Goal: Entertainment & Leisure: Consume media (video, audio)

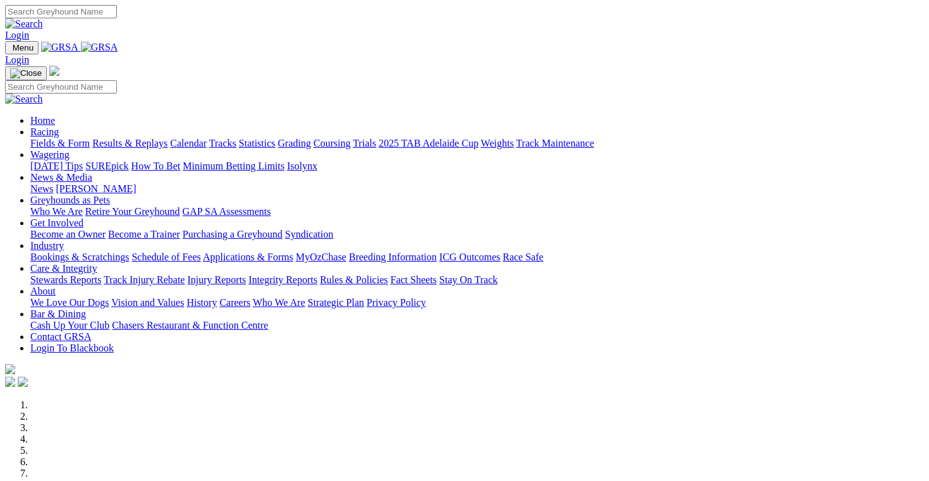
scroll to position [478, 0]
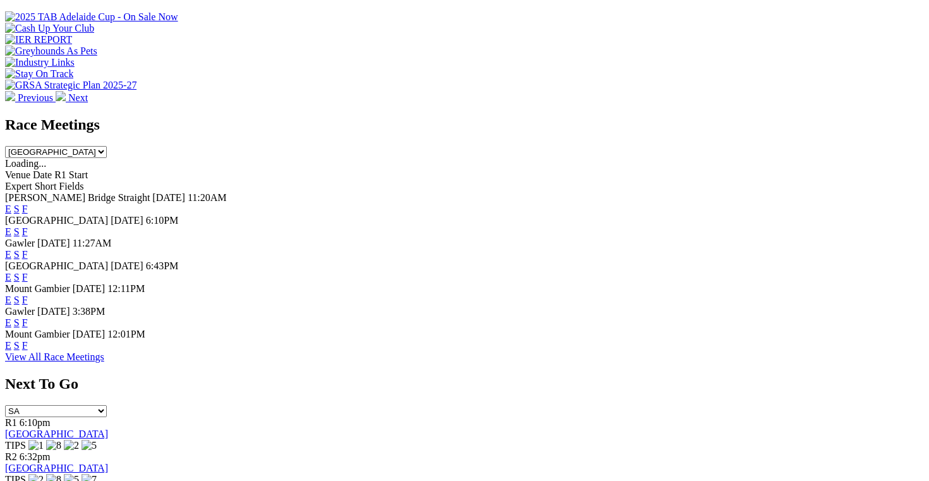
click at [11, 320] on link "E" at bounding box center [8, 322] width 6 height 11
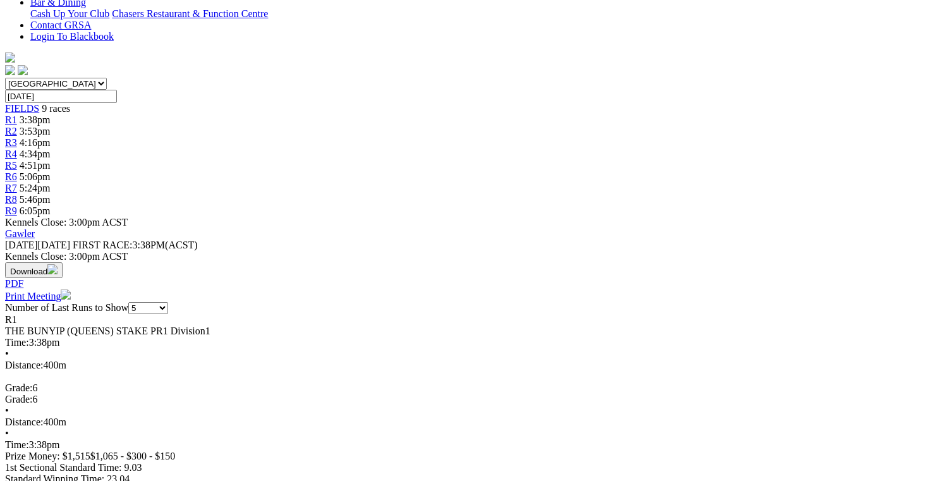
scroll to position [334, 0]
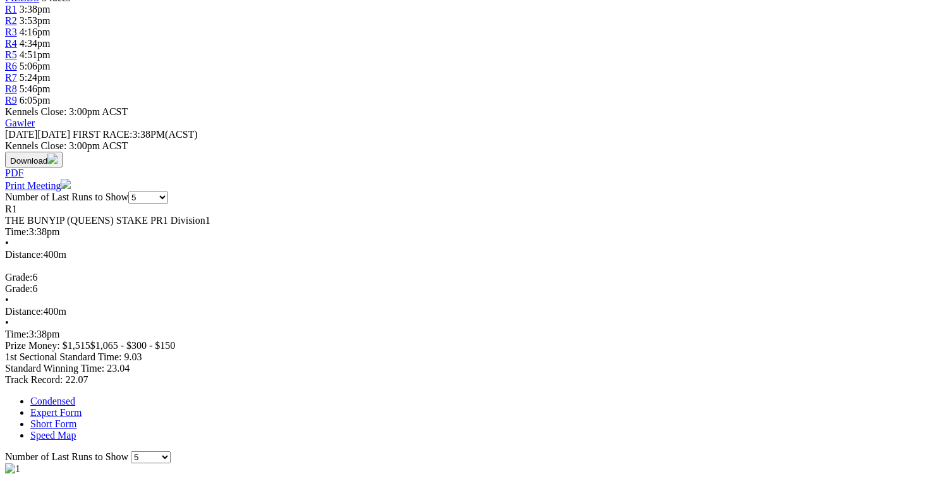
scroll to position [462, 0]
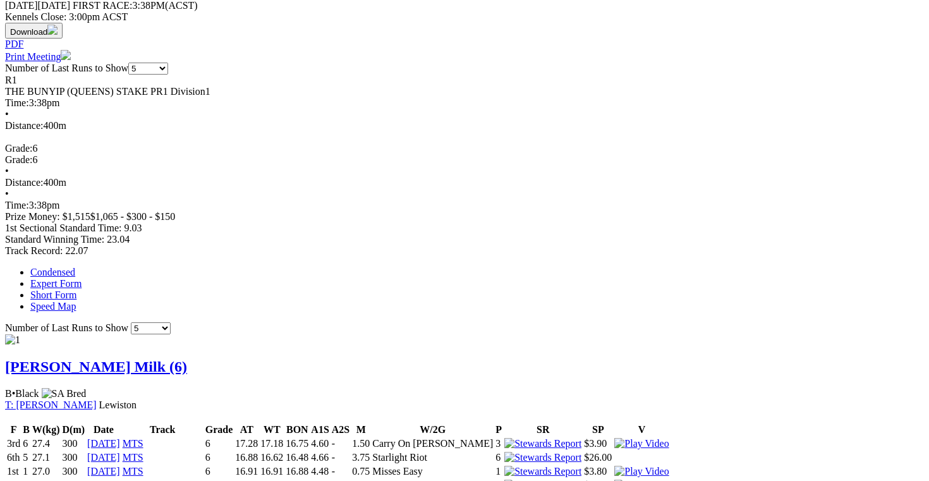
scroll to position [575, 0]
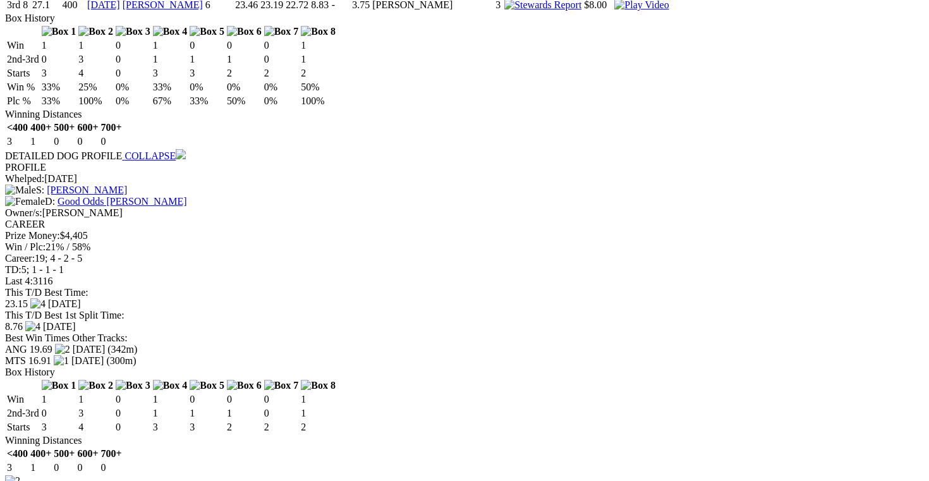
scroll to position [1089, 0]
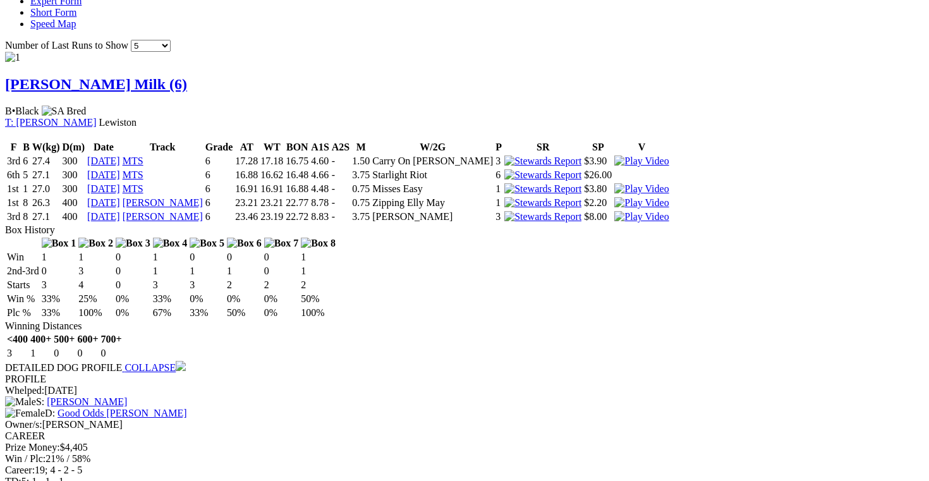
scroll to position [849, 0]
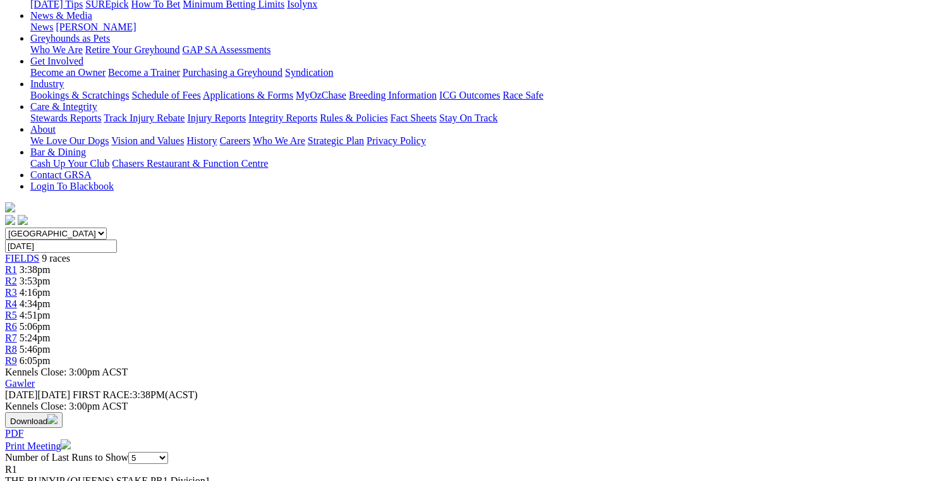
scroll to position [0, 0]
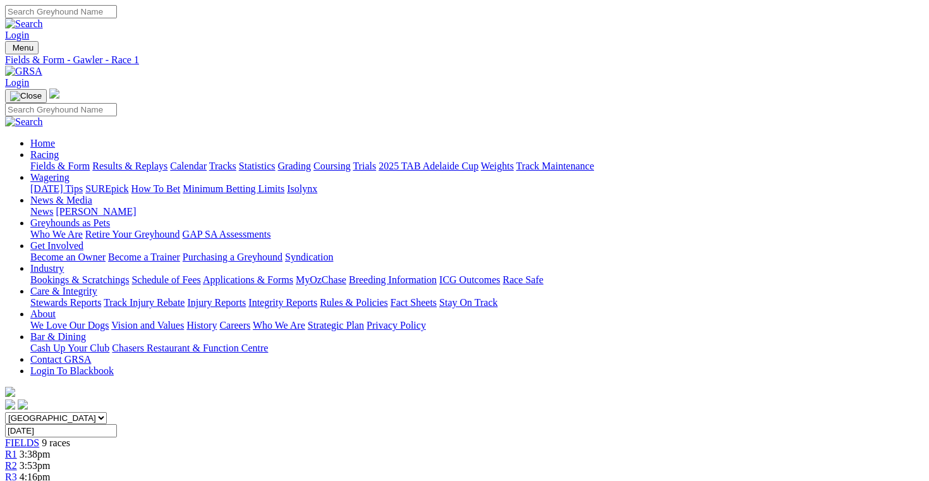
click at [287, 460] on div "R2 3:53pm" at bounding box center [464, 465] width 919 height 11
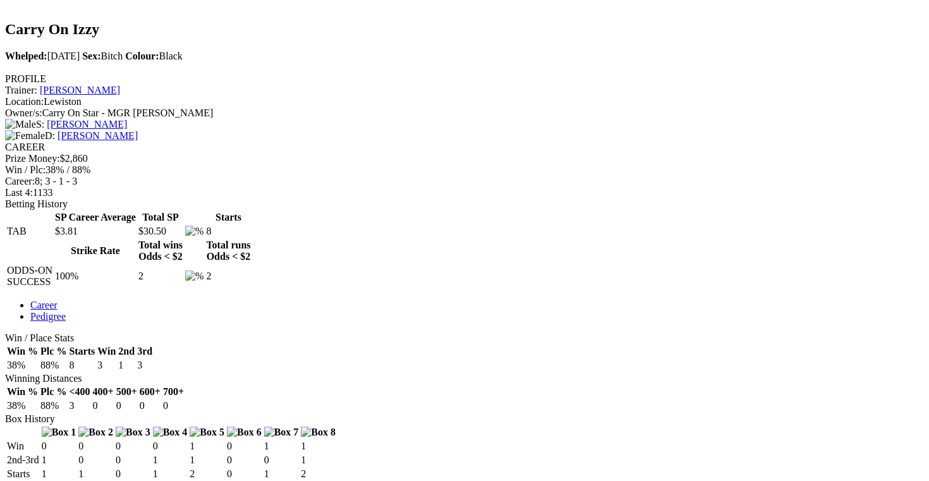
scroll to position [414, 0]
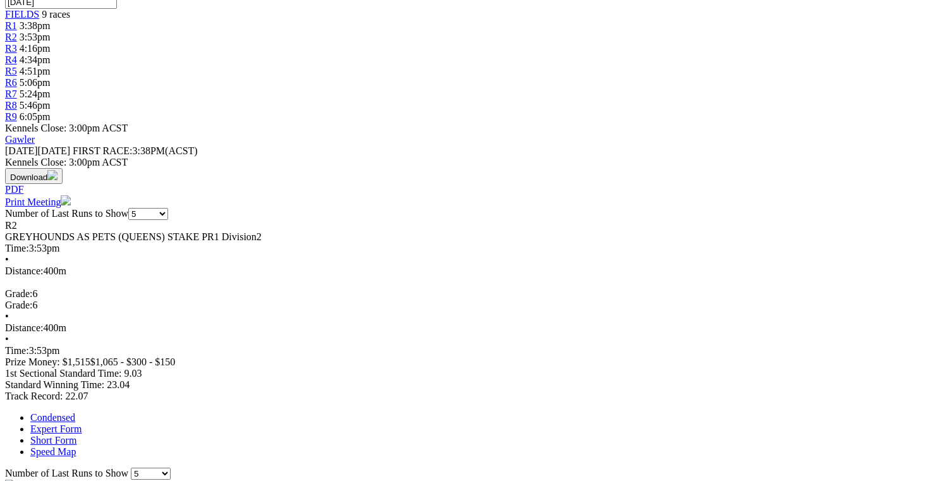
scroll to position [432, 0]
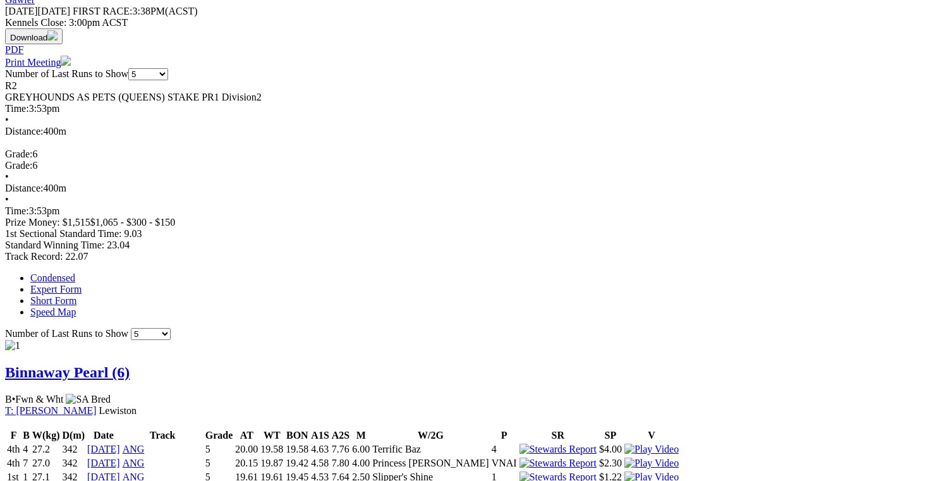
scroll to position [578, 0]
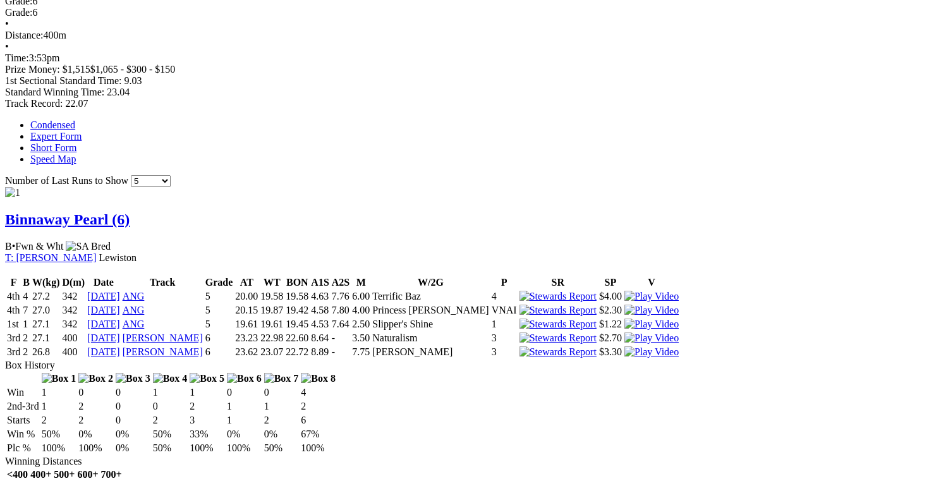
scroll to position [722, 0]
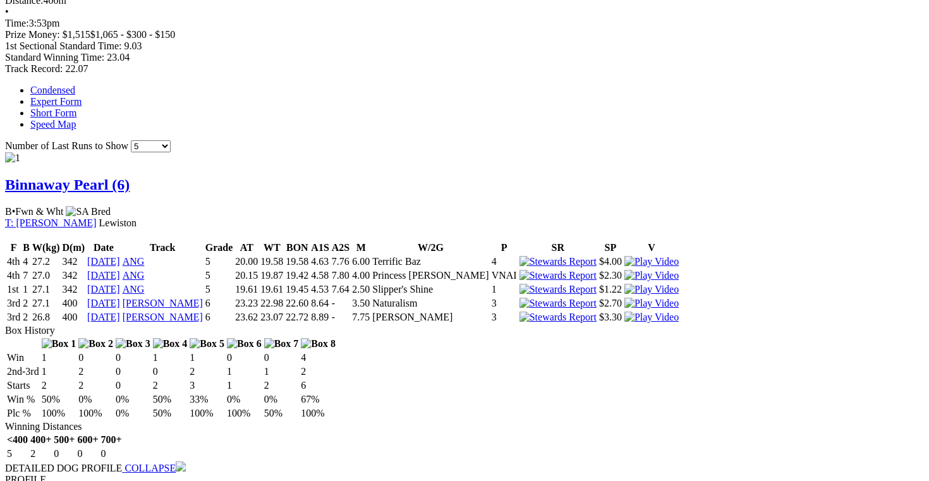
scroll to position [754, 0]
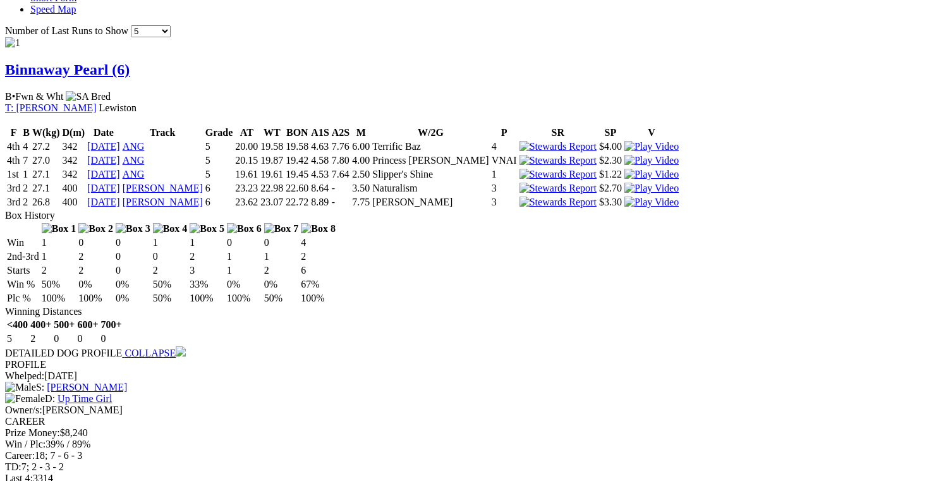
scroll to position [1039, 0]
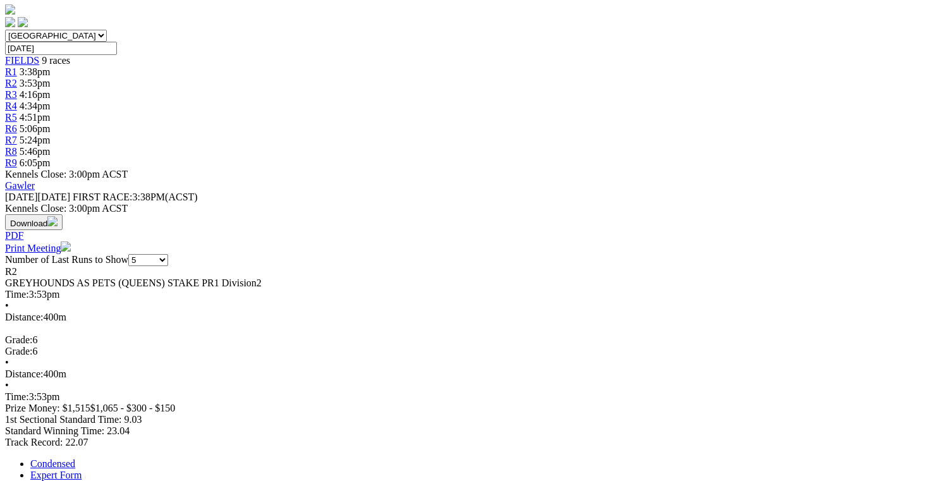
scroll to position [383, 0]
drag, startPoint x: 287, startPoint y: 28, endPoint x: 286, endPoint y: -8, distance: 36.7
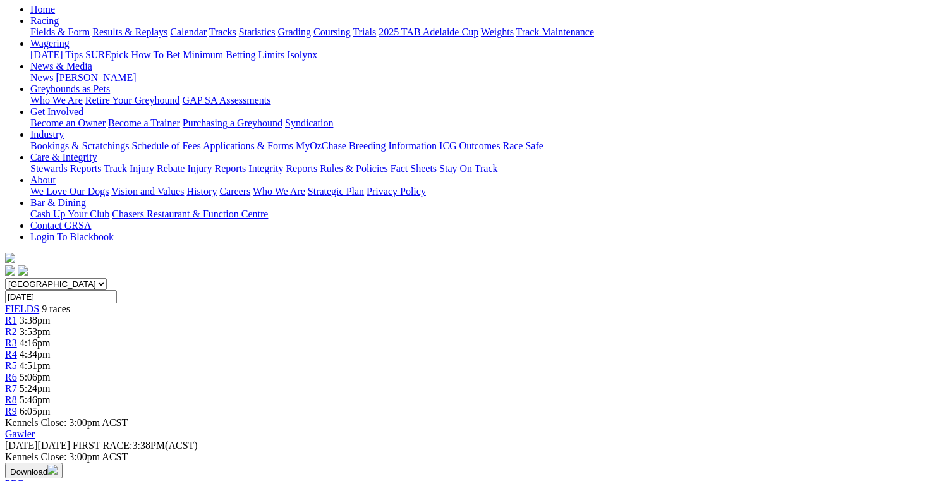
scroll to position [133, 0]
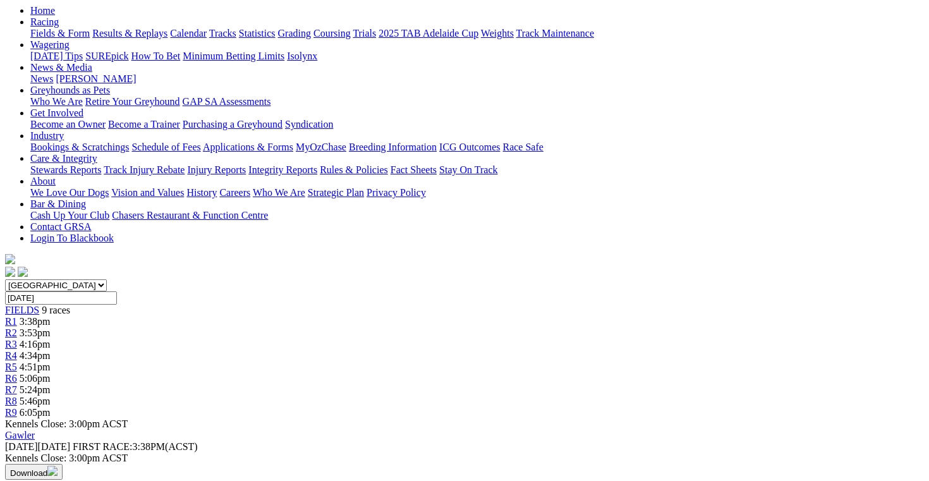
click at [51, 339] on span "4:16pm" at bounding box center [35, 344] width 31 height 11
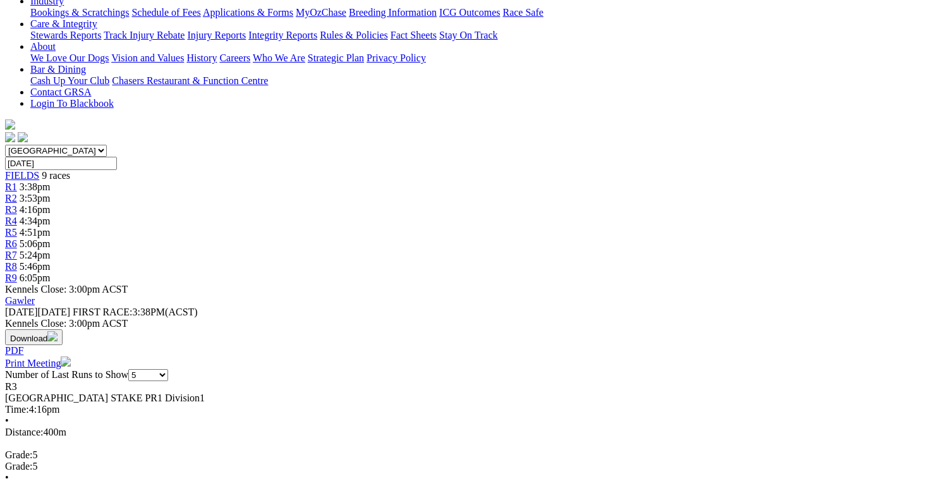
scroll to position [281, 0]
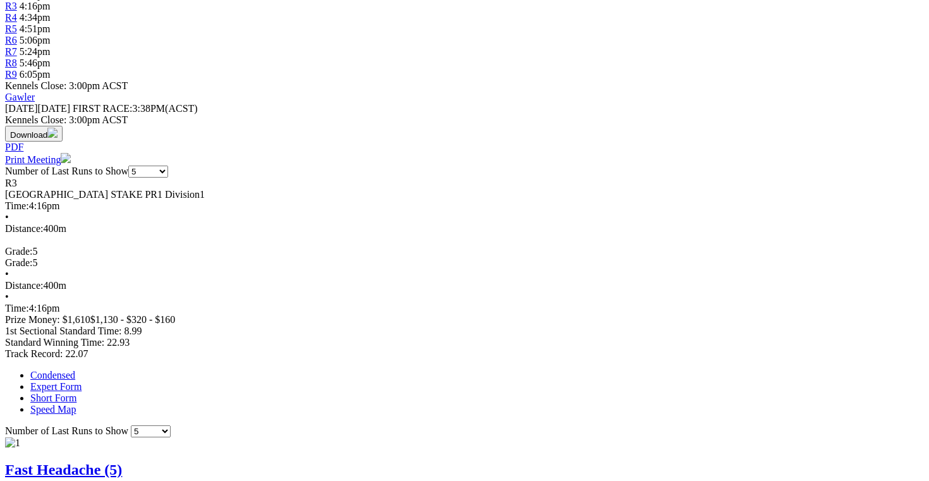
scroll to position [473, 0]
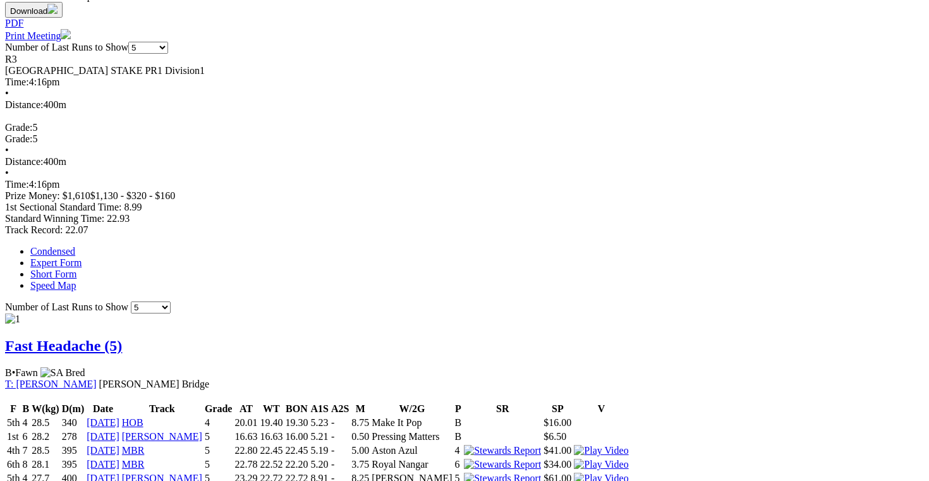
scroll to position [598, 0]
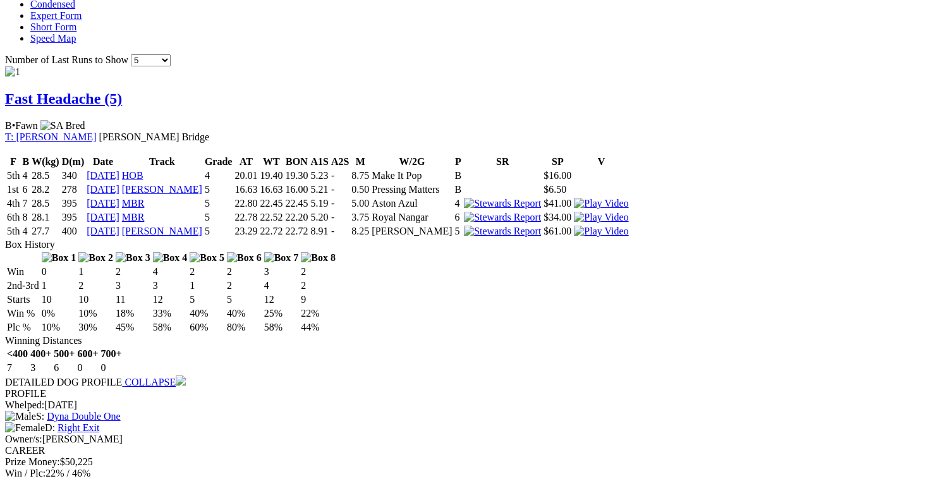
scroll to position [842, 0]
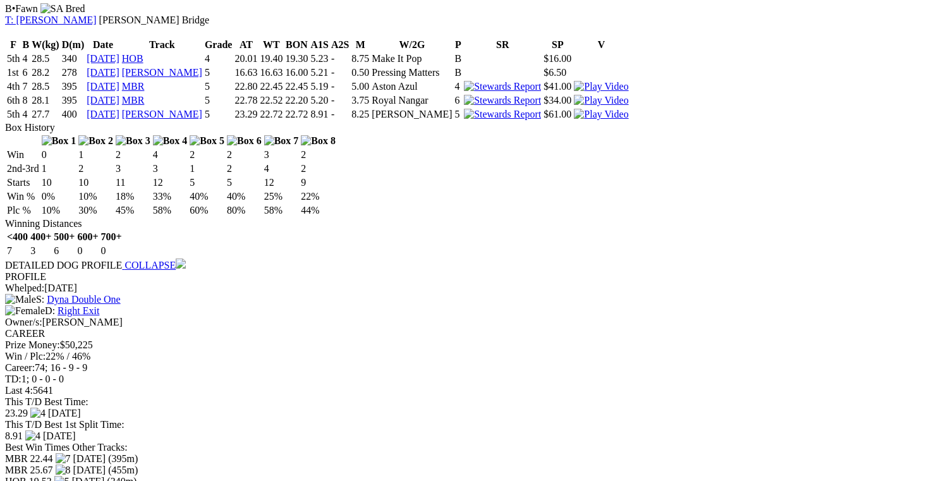
scroll to position [991, 0]
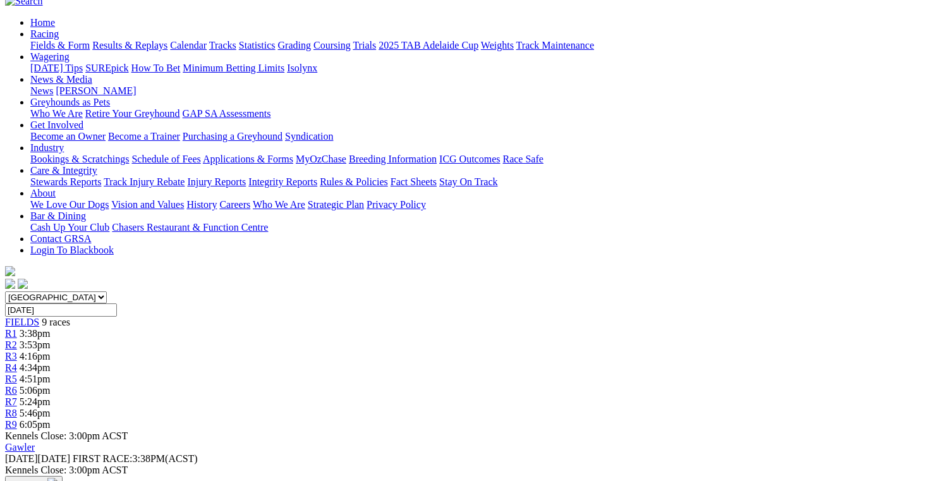
scroll to position [0, 0]
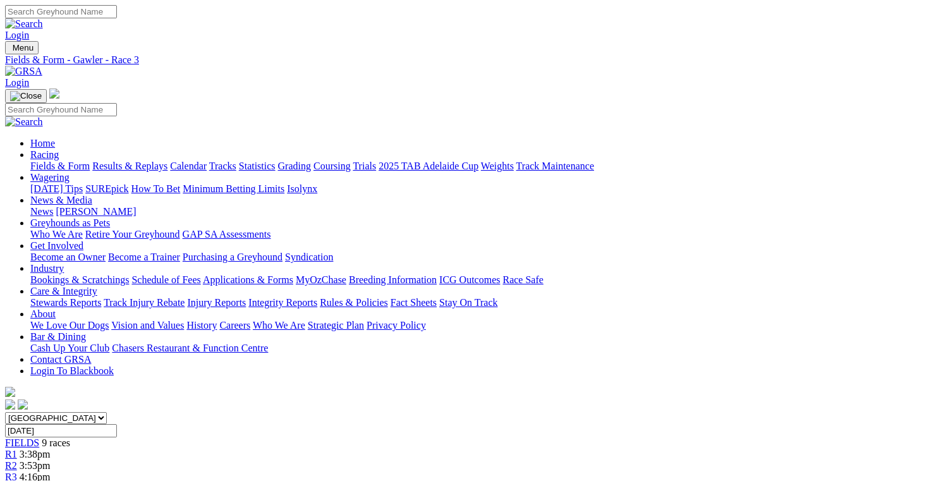
click at [51, 480] on span "4:34pm" at bounding box center [35, 488] width 31 height 11
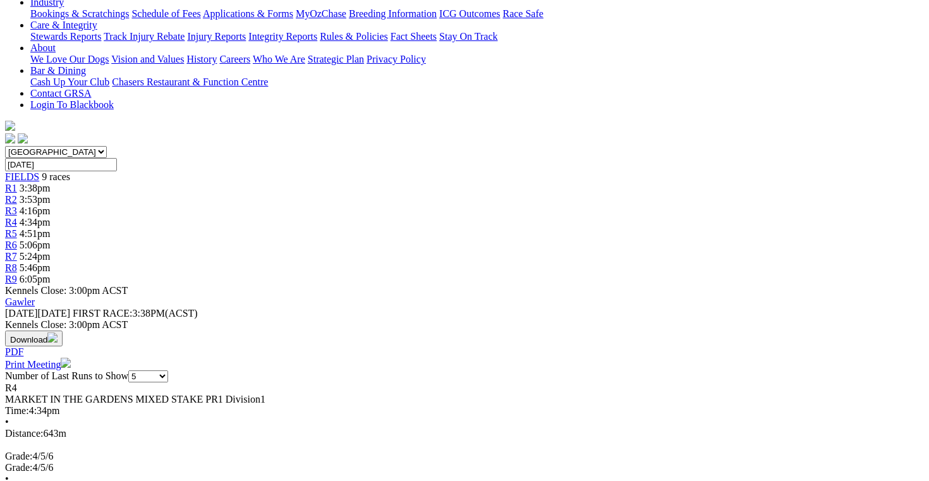
scroll to position [267, 0]
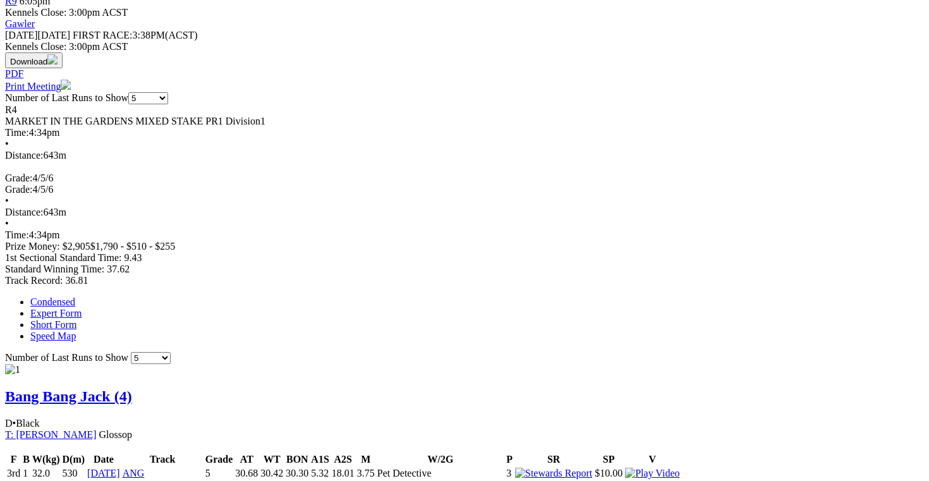
scroll to position [546, 0]
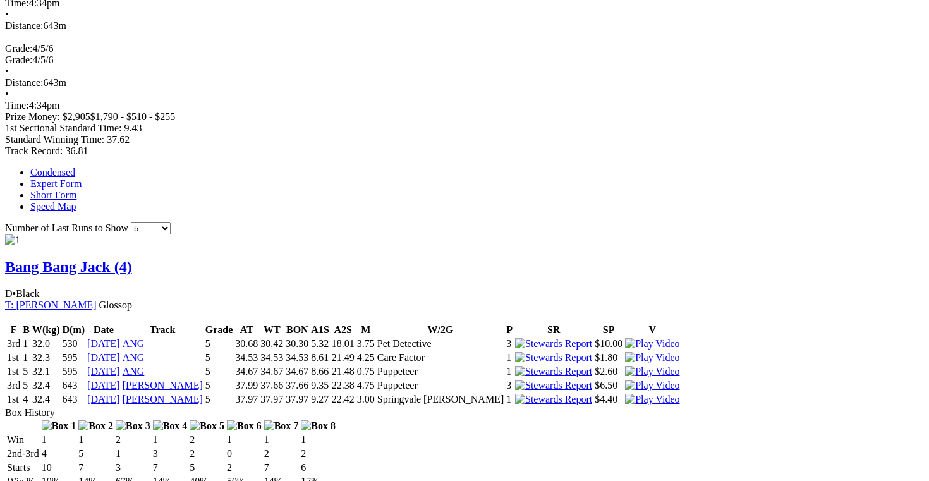
scroll to position [696, 0]
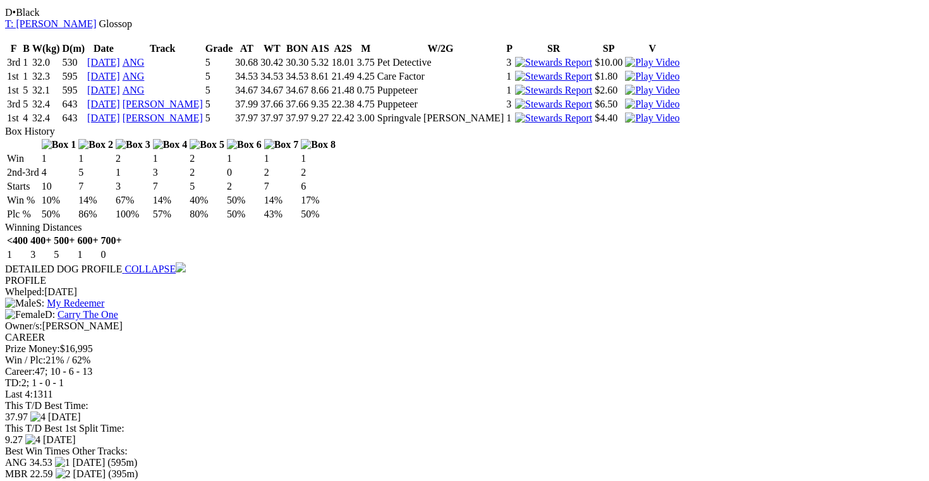
scroll to position [975, 0]
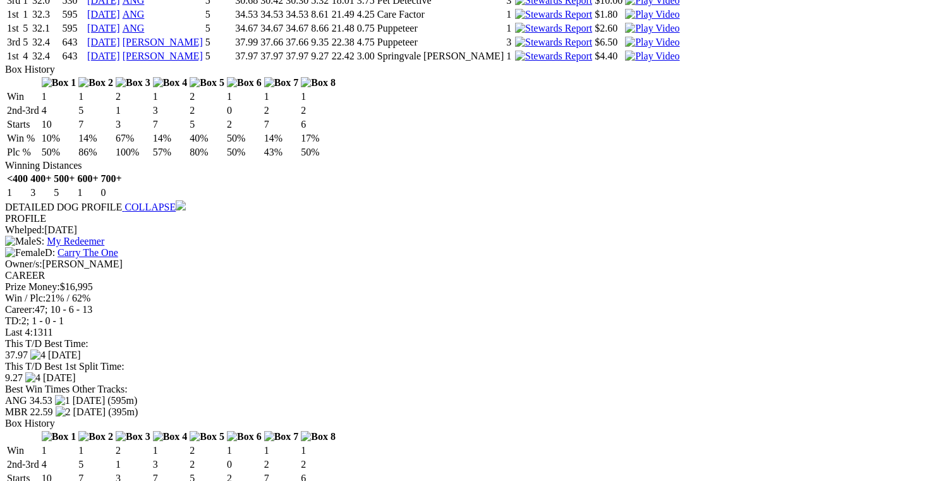
scroll to position [1021, 0]
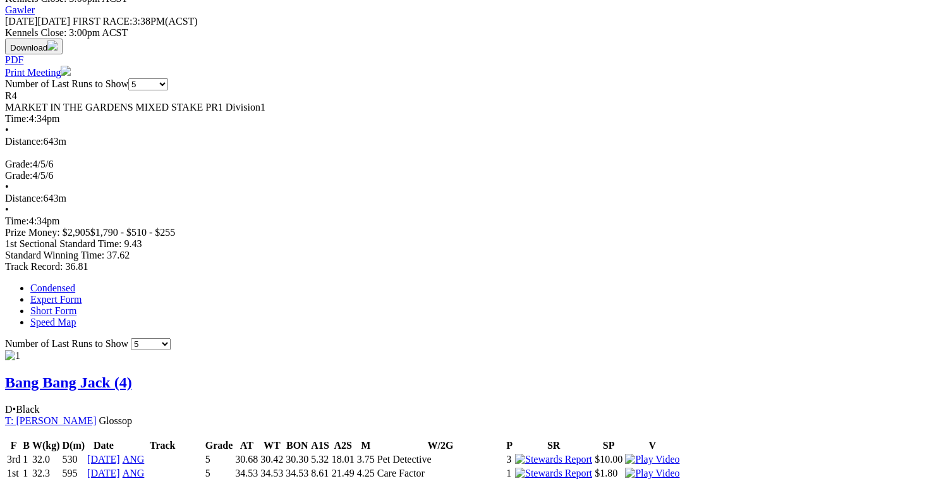
scroll to position [0, 0]
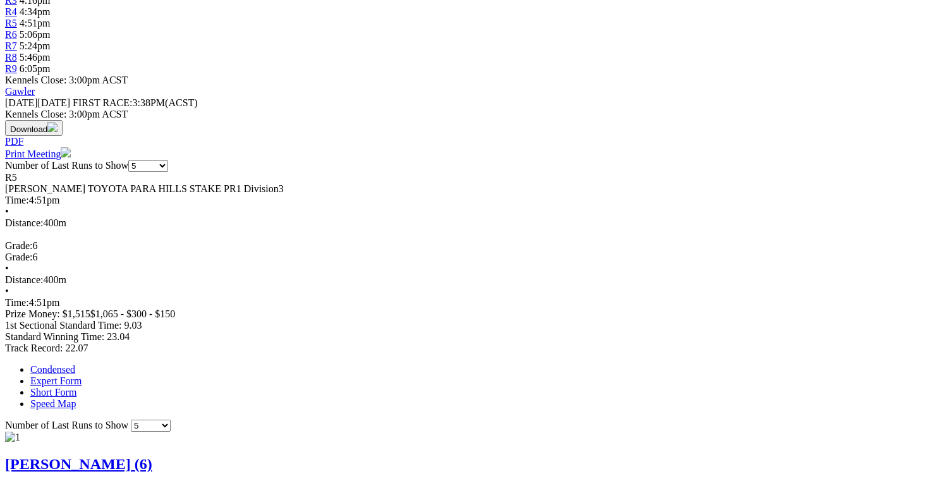
scroll to position [478, 0]
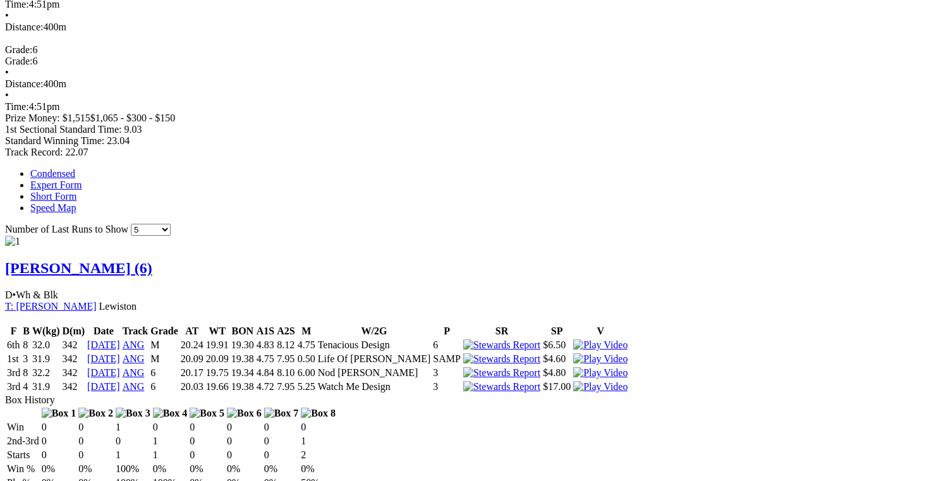
scroll to position [713, 0]
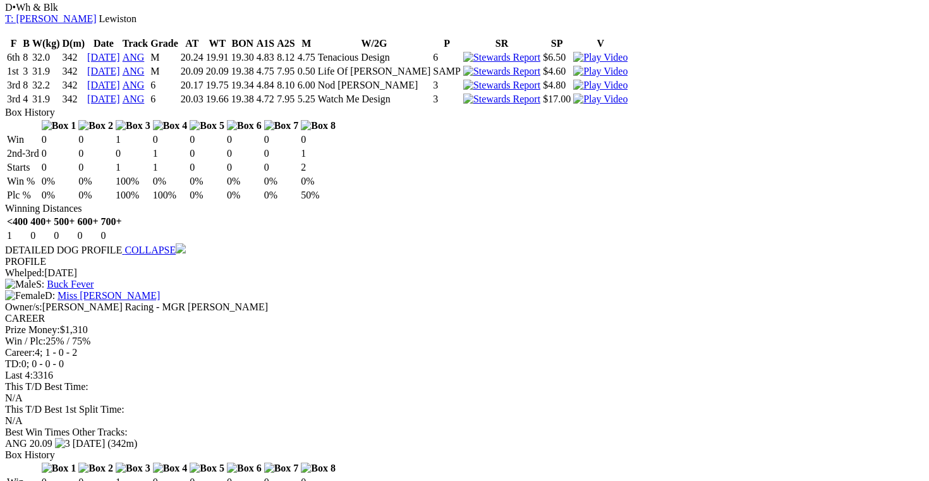
scroll to position [960, 0]
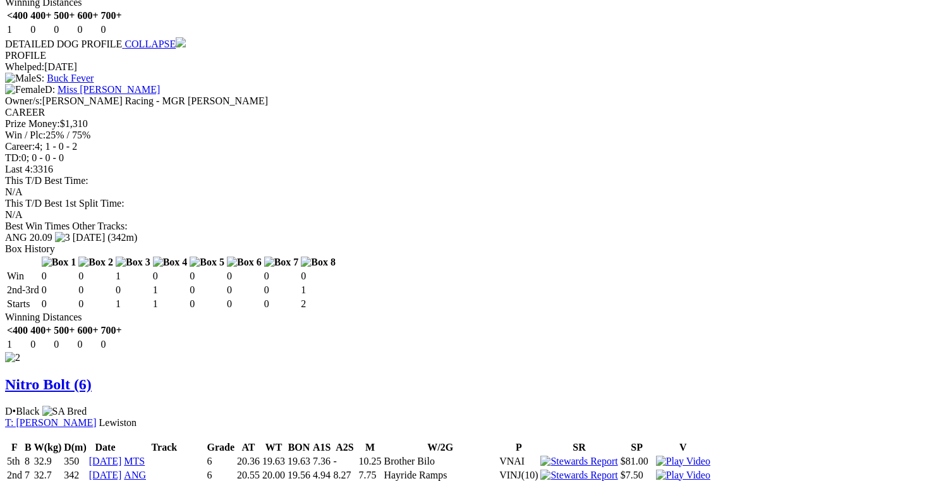
scroll to position [1185, 0]
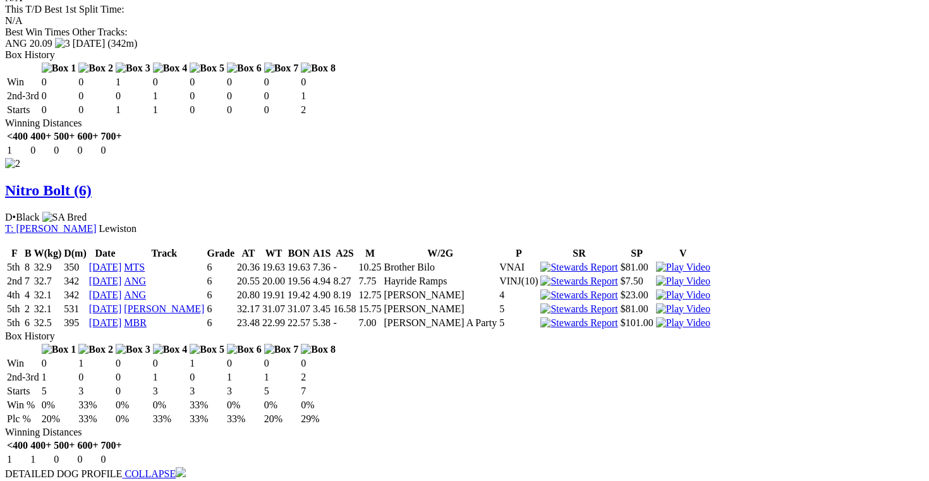
scroll to position [1394, 0]
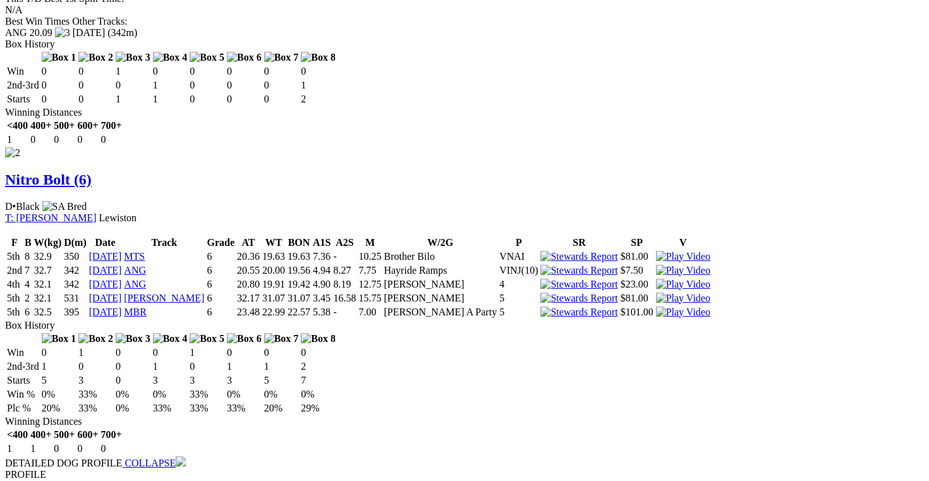
scroll to position [1367, 0]
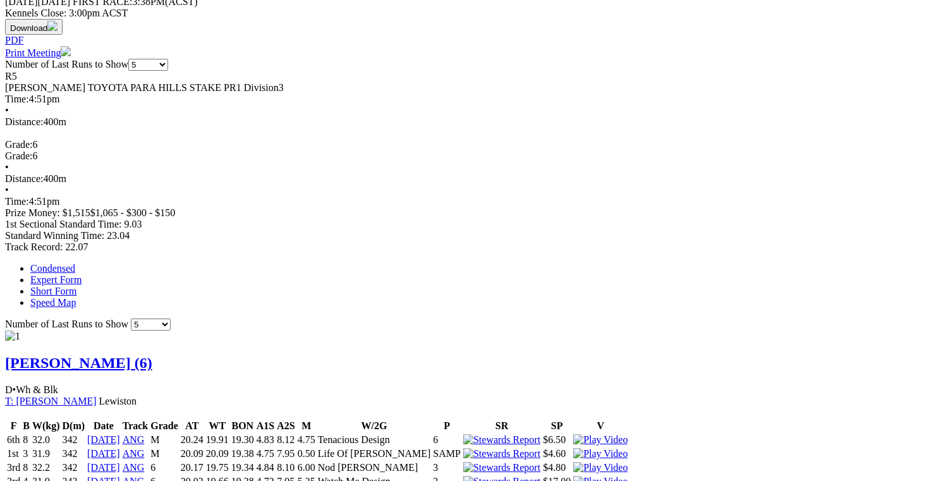
scroll to position [440, 0]
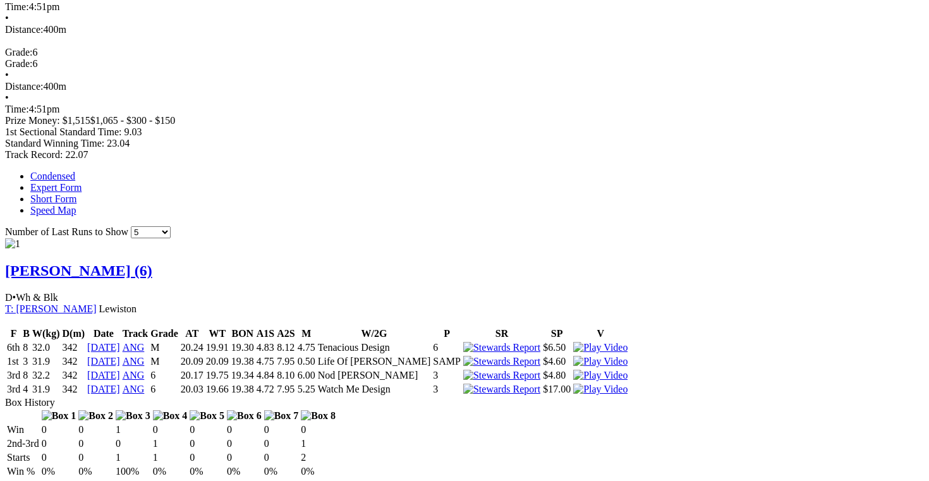
scroll to position [671, 0]
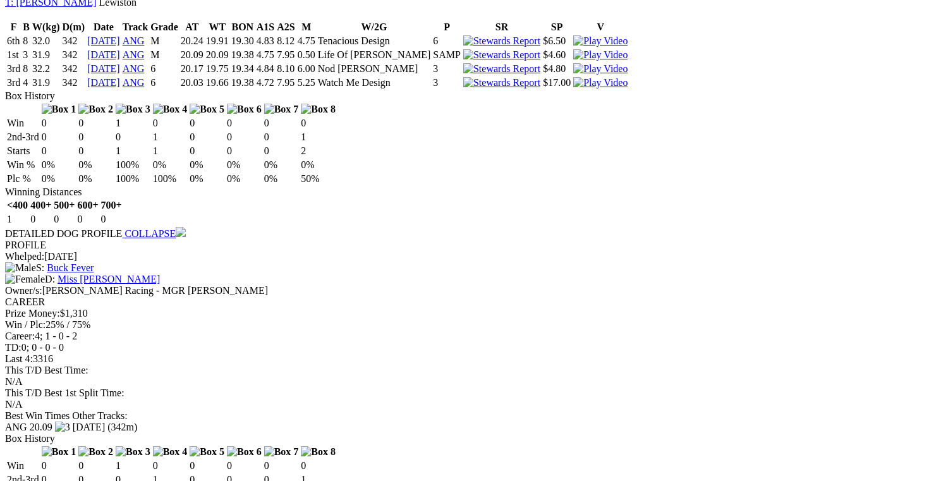
scroll to position [977, 0]
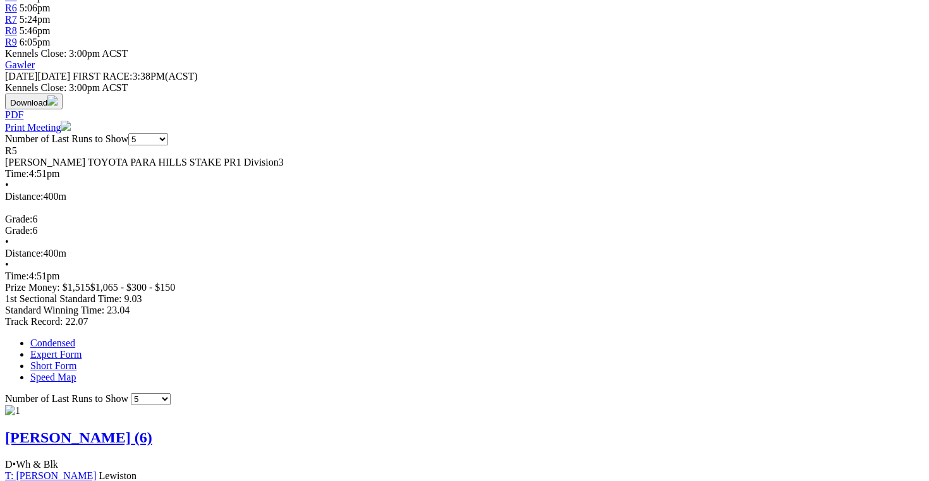
scroll to position [502, 0]
